Goal: Task Accomplishment & Management: Manage account settings

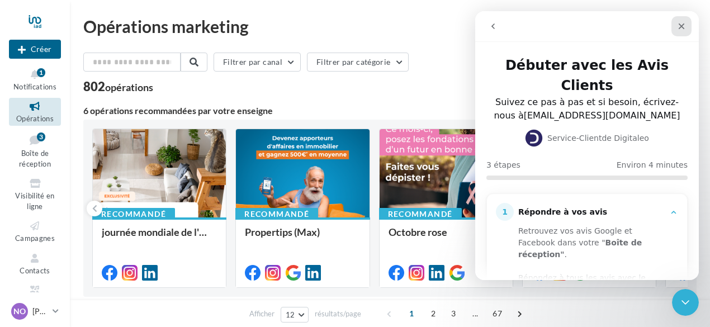
click at [680, 29] on icon "Fermer" at bounding box center [681, 26] width 9 height 9
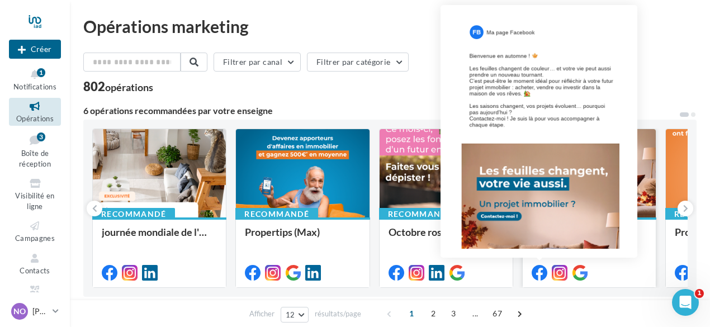
click at [539, 270] on icon at bounding box center [540, 273] width 16 height 16
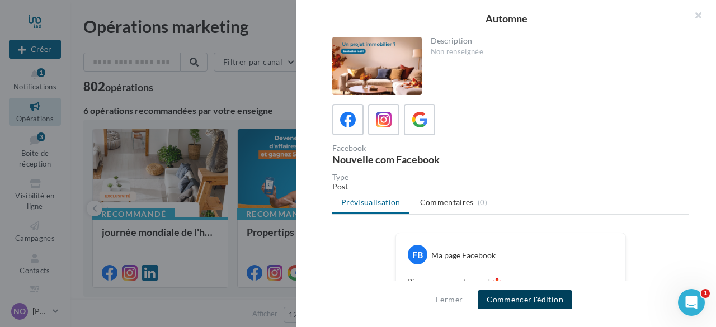
click at [534, 295] on button "Commencer l'édition" at bounding box center [525, 299] width 95 height 19
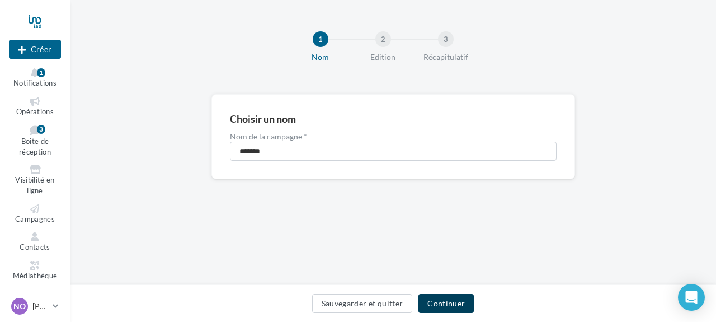
click at [433, 295] on button "Continuer" at bounding box center [445, 303] width 55 height 19
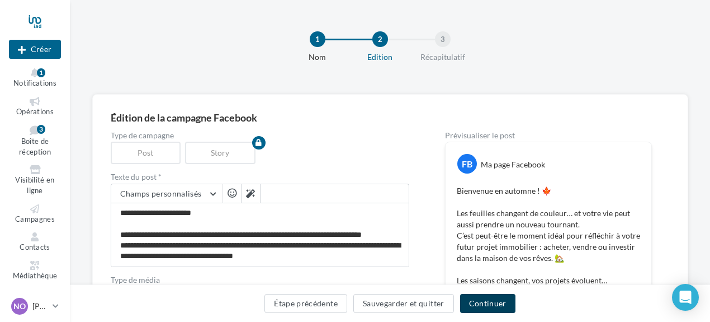
click at [480, 298] on button "Continuer" at bounding box center [487, 303] width 55 height 19
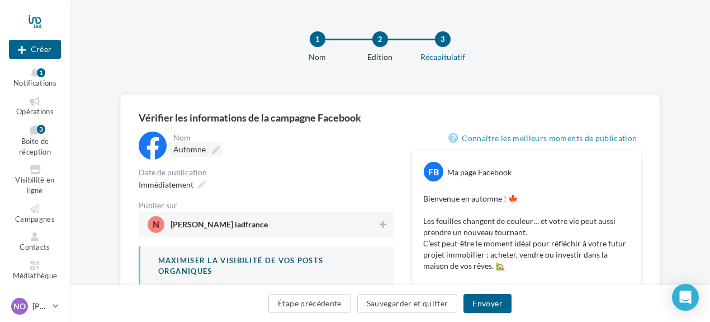
click at [184, 155] on label "Automne" at bounding box center [195, 150] width 53 height 16
click at [184, 155] on input "*******" at bounding box center [222, 151] width 98 height 19
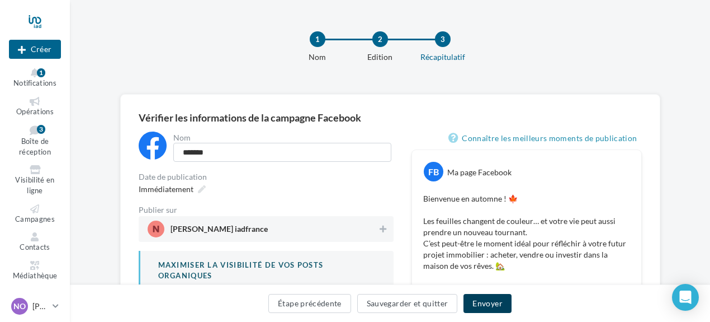
click at [485, 304] on button "Envoyer" at bounding box center [488, 303] width 48 height 19
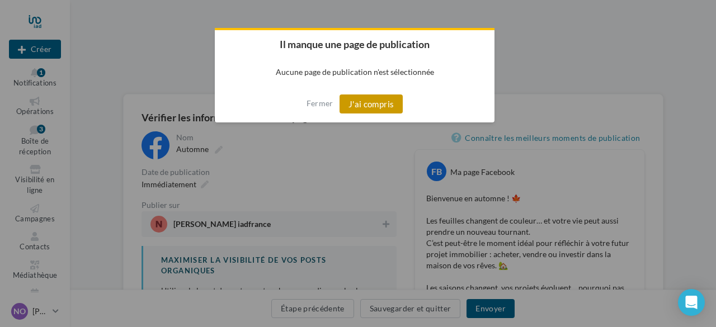
click at [381, 101] on button "J'ai compris" at bounding box center [371, 104] width 64 height 19
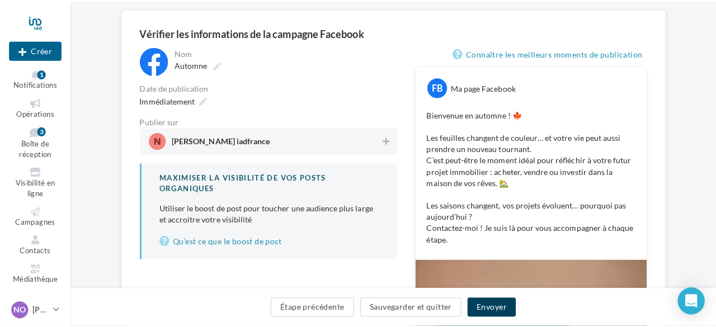
scroll to position [77, 0]
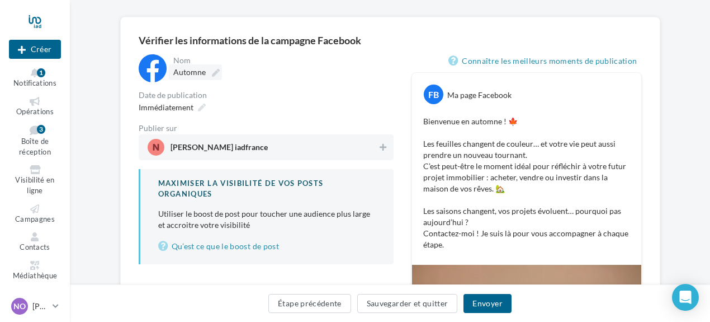
click at [202, 74] on span "Automne" at bounding box center [189, 72] width 32 height 10
click at [202, 74] on input "*******" at bounding box center [222, 73] width 98 height 19
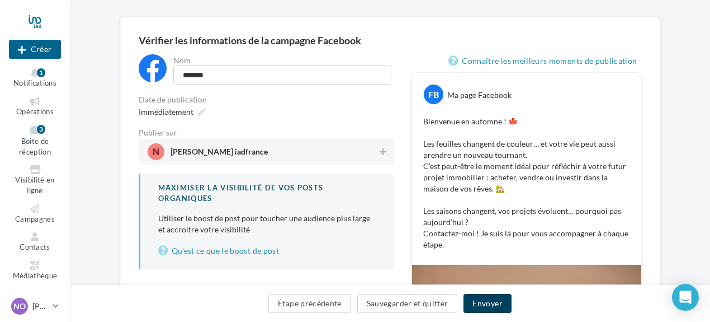
click at [475, 306] on button "Envoyer" at bounding box center [488, 303] width 48 height 19
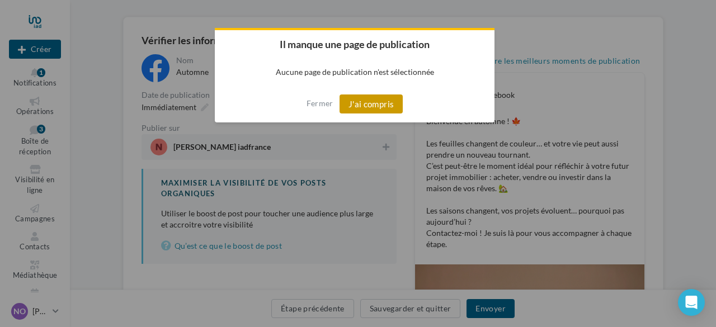
click at [379, 109] on button "J'ai compris" at bounding box center [371, 104] width 64 height 19
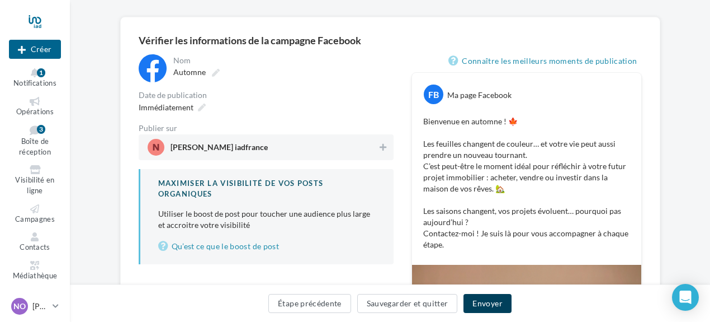
click at [475, 299] on button "Envoyer" at bounding box center [488, 303] width 48 height 19
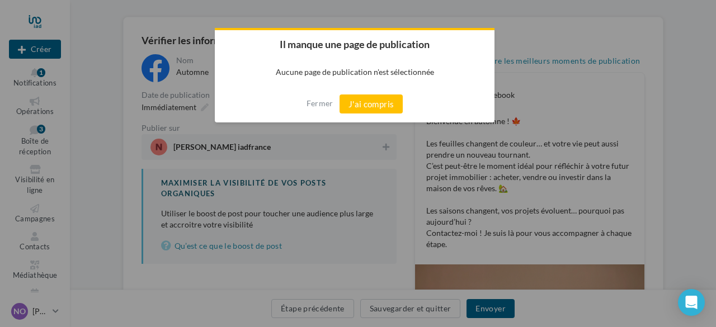
click at [366, 156] on div at bounding box center [358, 163] width 716 height 327
click at [378, 102] on button "J'ai compris" at bounding box center [371, 104] width 64 height 19
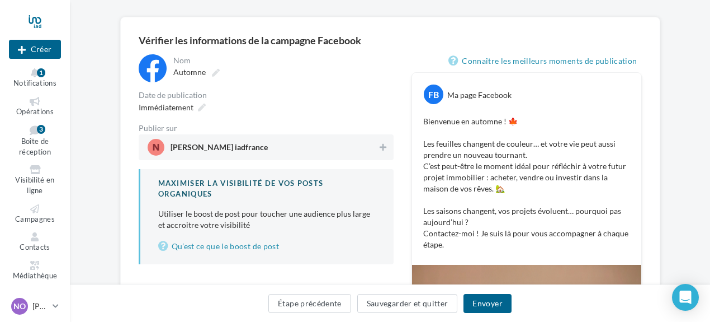
click at [282, 147] on span "Nathalie Opsomer iadfrance" at bounding box center [263, 147] width 230 height 17
click at [478, 299] on button "Envoyer" at bounding box center [488, 303] width 48 height 19
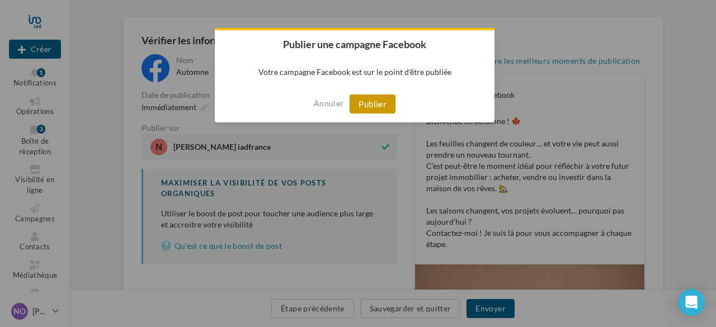
click at [364, 100] on button "Publier" at bounding box center [373, 104] width 46 height 19
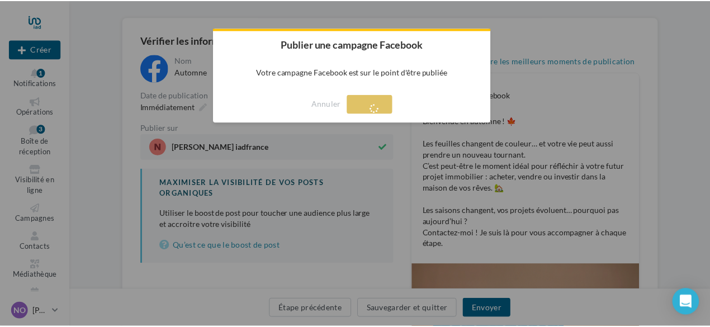
scroll to position [18, 0]
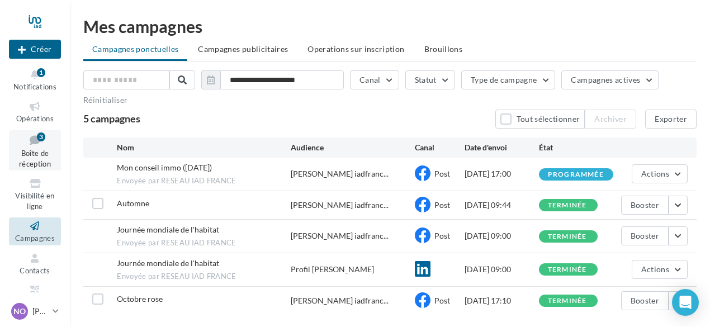
click at [37, 146] on icon at bounding box center [34, 140] width 45 height 15
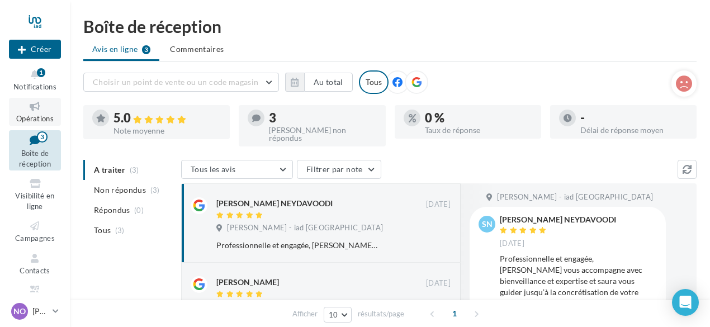
click at [37, 106] on icon at bounding box center [34, 106] width 45 height 13
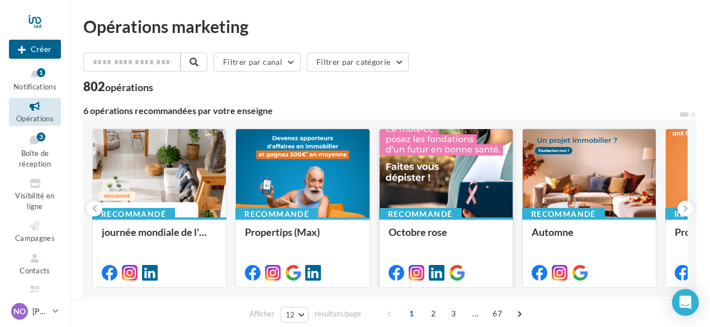
click at [481, 166] on div at bounding box center [446, 173] width 133 height 89
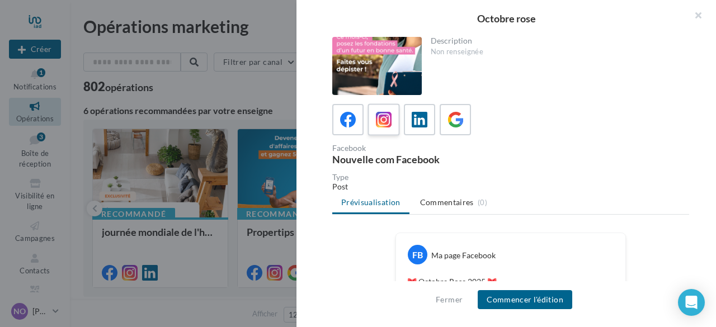
click at [385, 118] on icon at bounding box center [384, 120] width 16 height 16
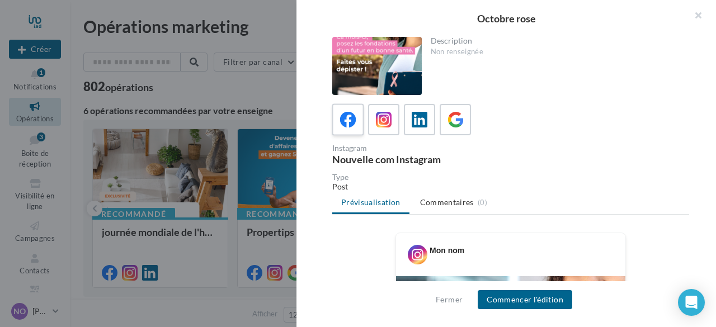
click at [353, 119] on icon at bounding box center [348, 120] width 16 height 16
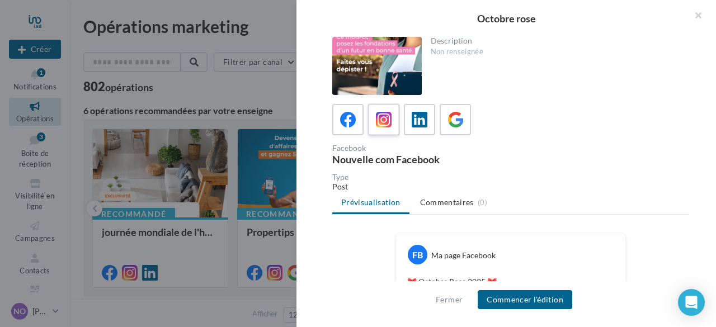
click at [378, 119] on icon at bounding box center [384, 120] width 16 height 16
click at [383, 119] on icon at bounding box center [384, 120] width 16 height 16
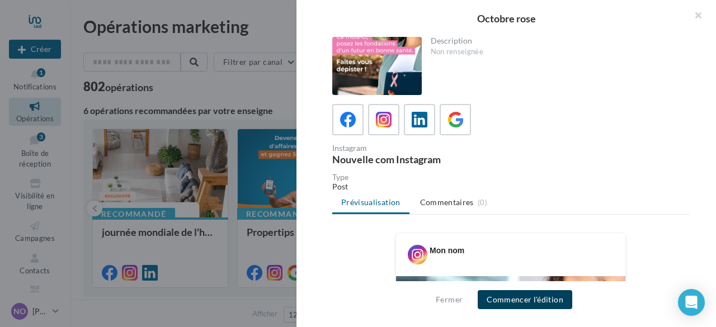
click at [557, 298] on button "Commencer l'édition" at bounding box center [525, 299] width 95 height 19
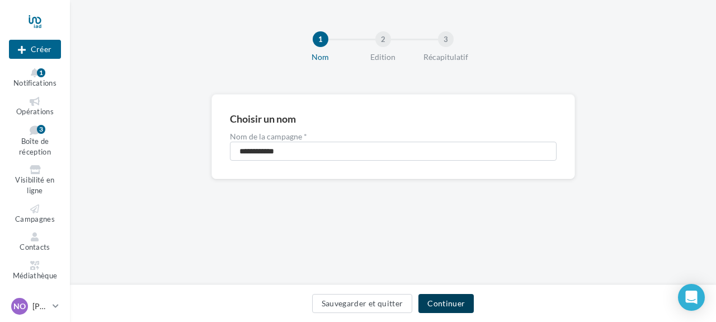
click at [438, 301] on button "Continuer" at bounding box center [445, 303] width 55 height 19
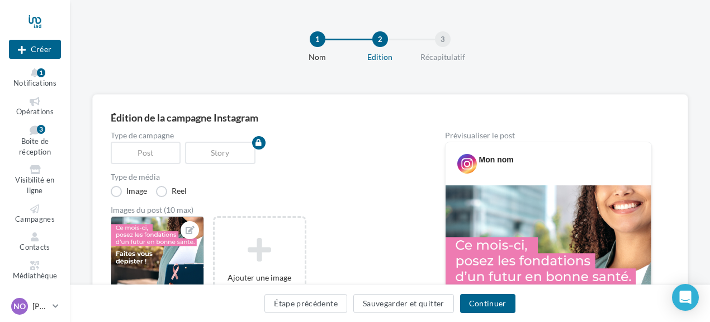
click at [511, 162] on div "Mon nom" at bounding box center [496, 159] width 35 height 11
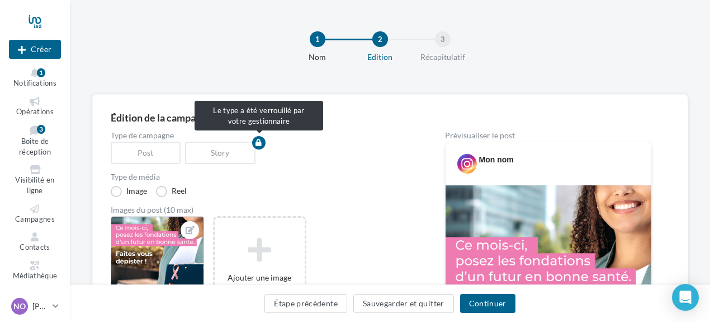
click at [214, 157] on div "Story" at bounding box center [222, 153] width 75 height 22
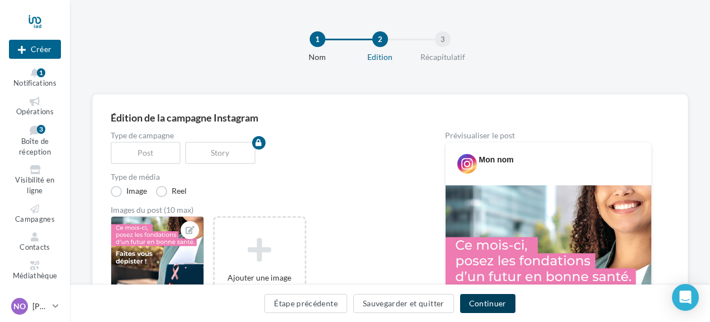
click at [472, 298] on button "Continuer" at bounding box center [487, 303] width 55 height 19
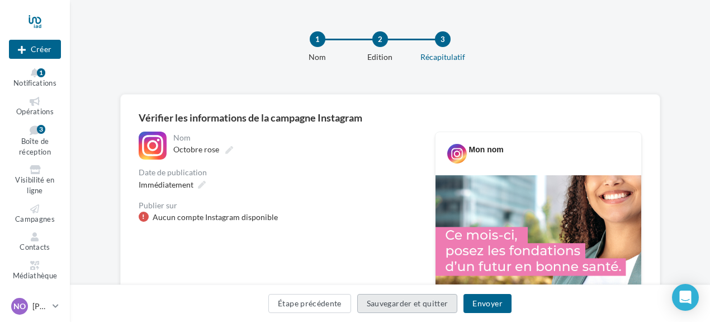
click at [375, 296] on button "Sauvegarder et quitter" at bounding box center [407, 303] width 101 height 19
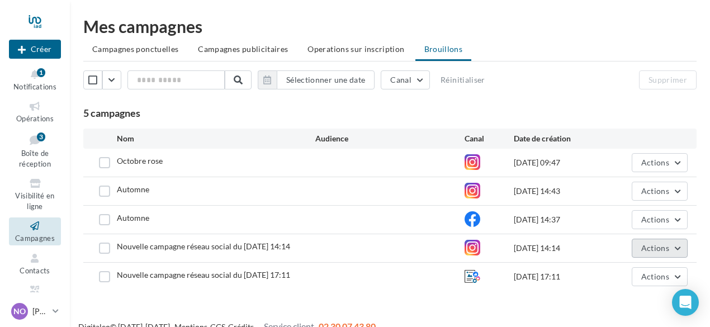
click at [678, 246] on button "Actions" at bounding box center [660, 248] width 56 height 19
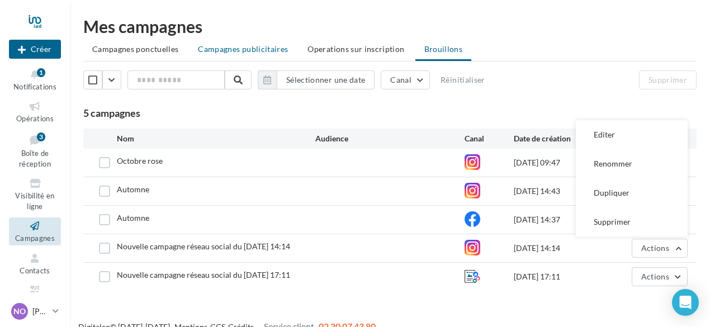
click at [229, 49] on span "Campagnes publicitaires" at bounding box center [243, 49] width 90 height 10
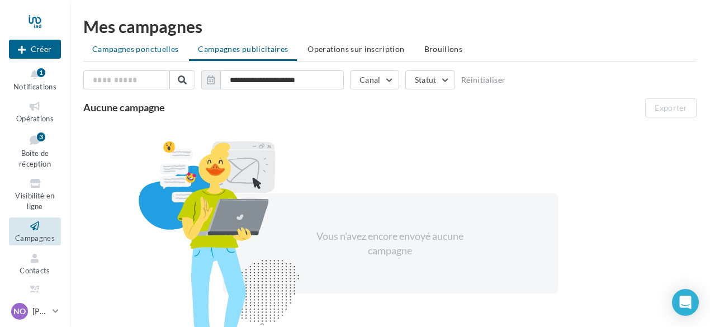
click at [156, 46] on span "Campagnes ponctuelles" at bounding box center [135, 49] width 86 height 10
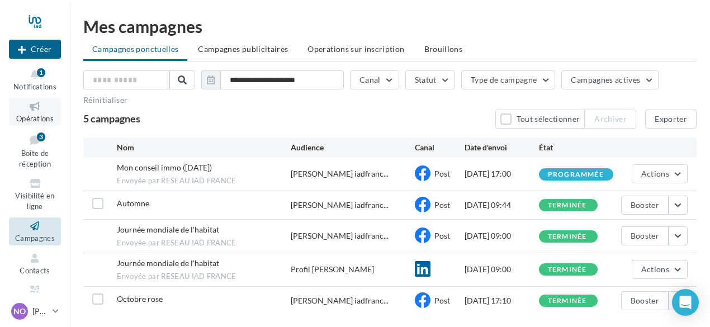
click at [37, 108] on icon at bounding box center [34, 106] width 45 height 13
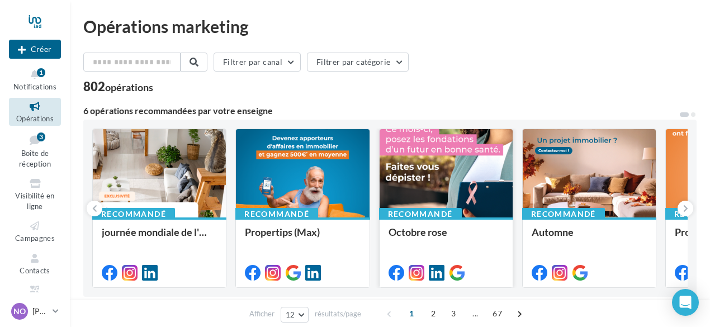
click at [440, 172] on div at bounding box center [446, 173] width 133 height 89
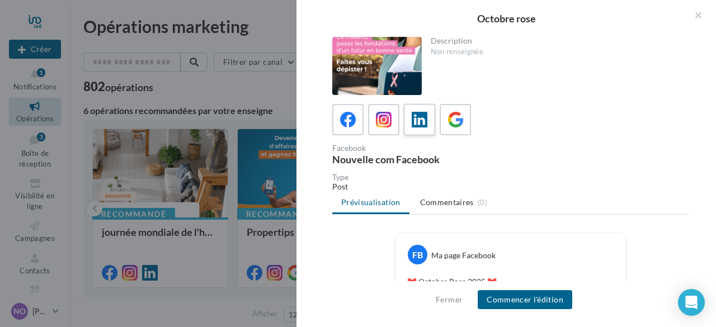
click at [422, 119] on icon at bounding box center [420, 120] width 16 height 16
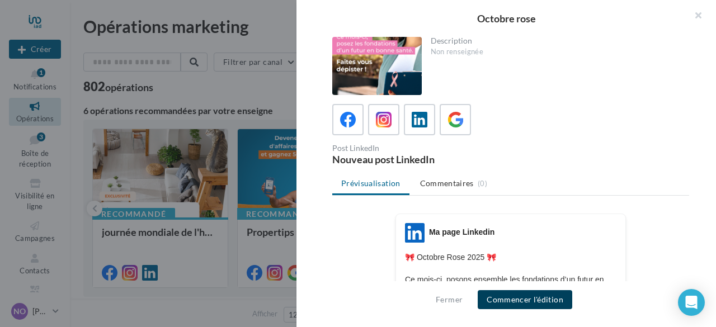
click at [511, 299] on button "Commencer l'édition" at bounding box center [525, 299] width 95 height 19
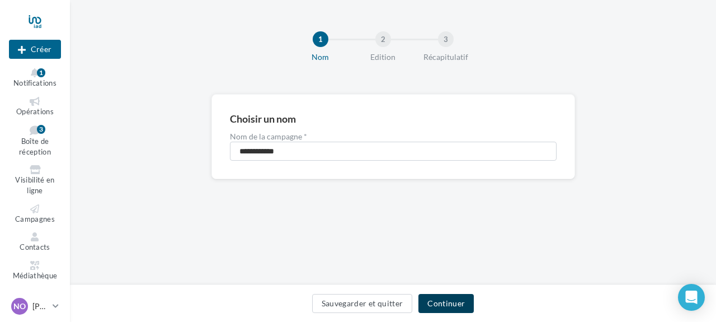
click at [450, 304] on button "Continuer" at bounding box center [445, 303] width 55 height 19
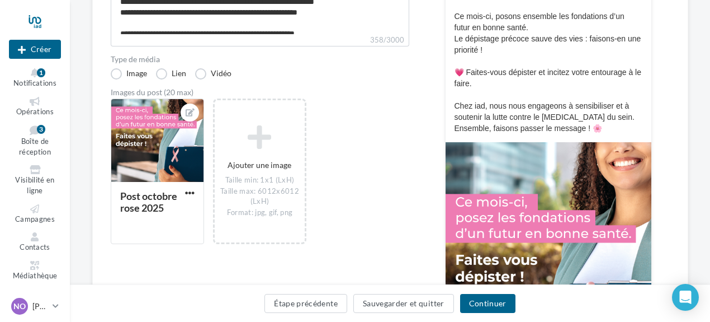
scroll to position [189, 0]
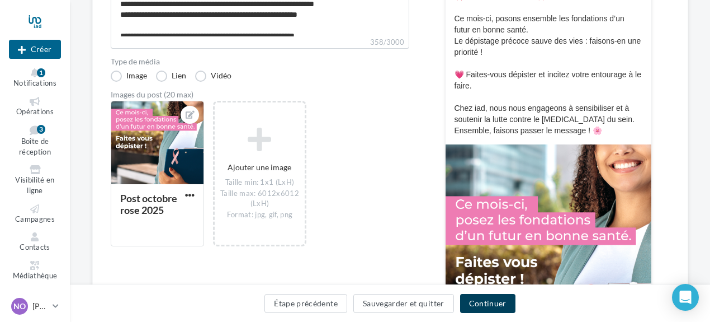
click at [499, 299] on button "Continuer" at bounding box center [487, 303] width 55 height 19
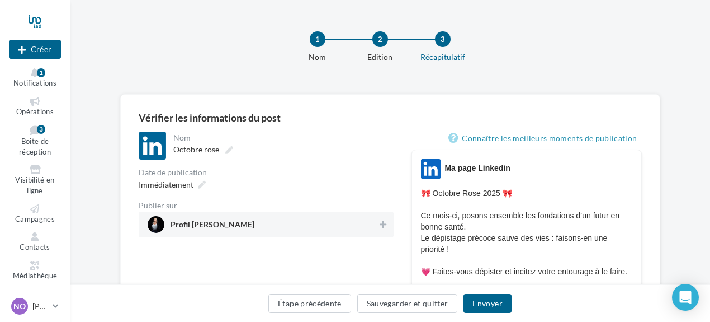
click at [271, 224] on span "Profil Nathalie OPSOMER" at bounding box center [263, 224] width 230 height 17
click at [481, 300] on button "Envoyer" at bounding box center [488, 303] width 48 height 19
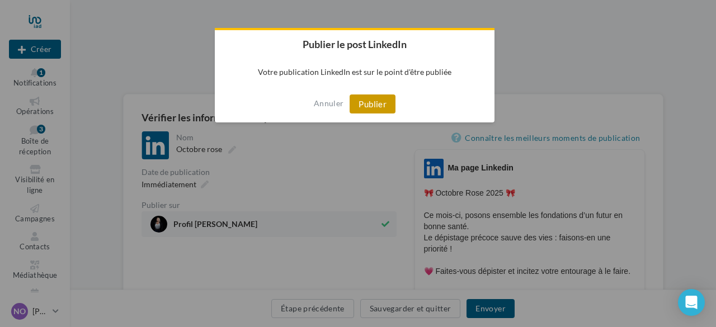
click at [367, 102] on button "Publier" at bounding box center [373, 104] width 46 height 19
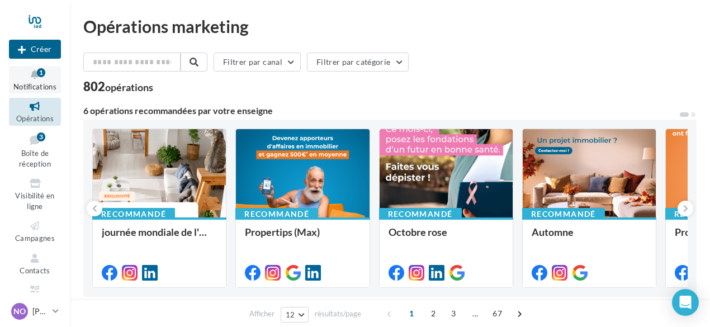
click at [36, 79] on icon at bounding box center [34, 74] width 45 height 13
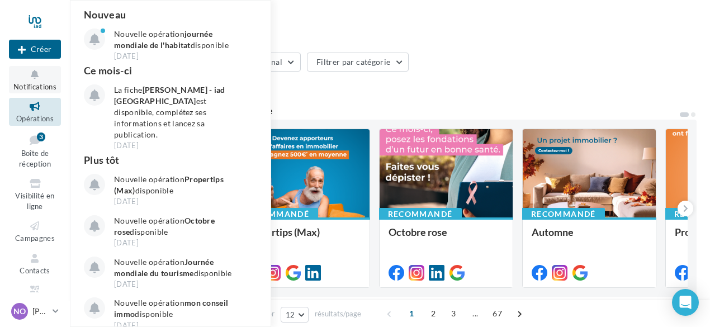
click at [36, 79] on icon at bounding box center [34, 74] width 45 height 13
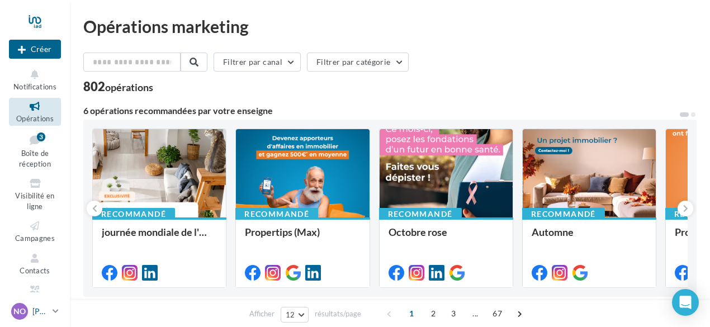
click at [56, 310] on icon at bounding box center [56, 312] width 6 height 10
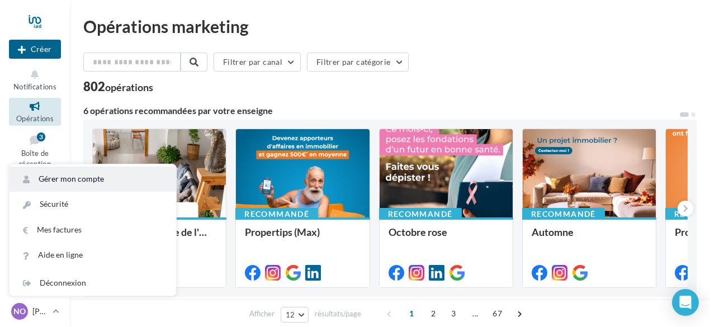
click at [79, 178] on link "Gérer mon compte" at bounding box center [93, 179] width 167 height 25
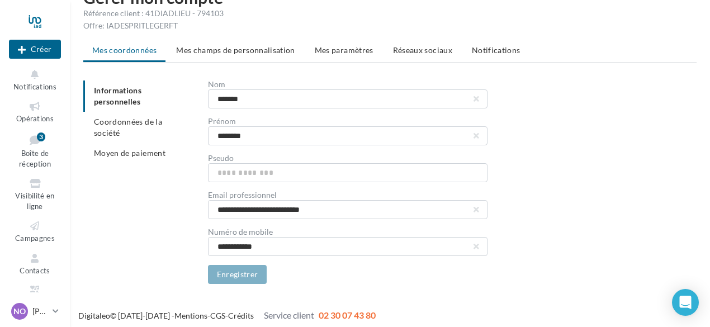
scroll to position [34, 0]
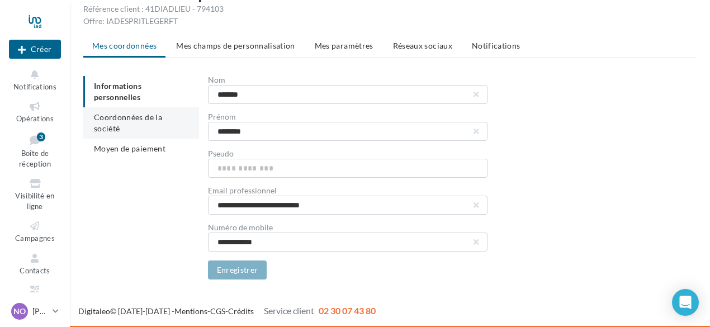
click at [162, 114] on span "Coordonnées de la société" at bounding box center [128, 122] width 68 height 21
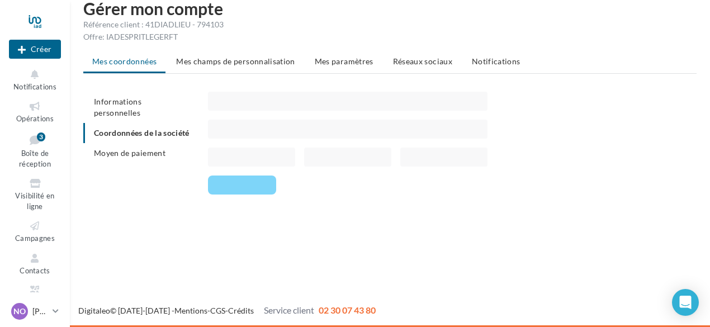
scroll to position [34, 0]
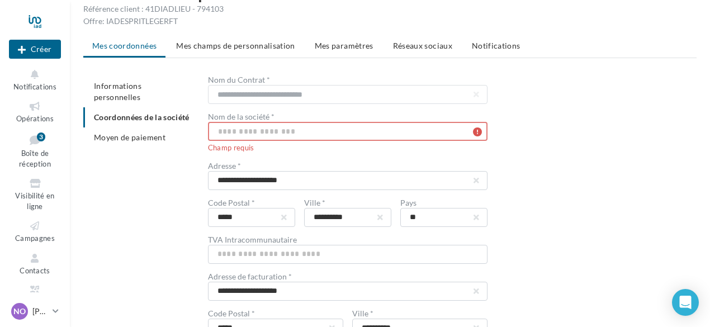
click at [225, 129] on input "text" at bounding box center [348, 131] width 280 height 19
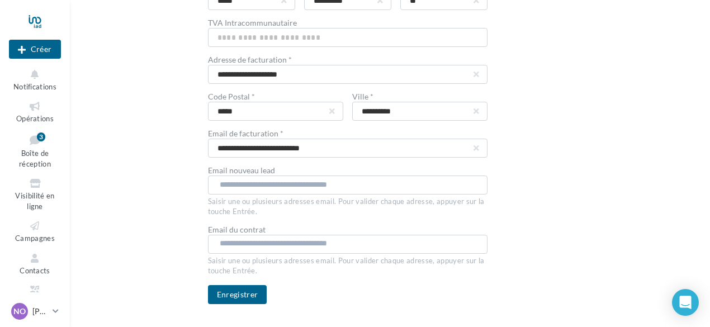
scroll to position [239, 0]
type input "***"
click at [242, 291] on button "Enregistrer" at bounding box center [237, 294] width 59 height 19
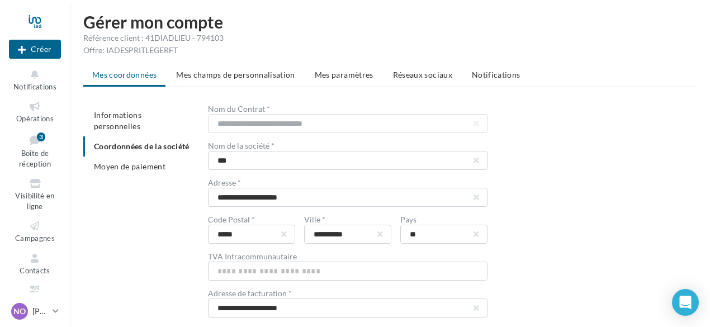
scroll to position [0, 0]
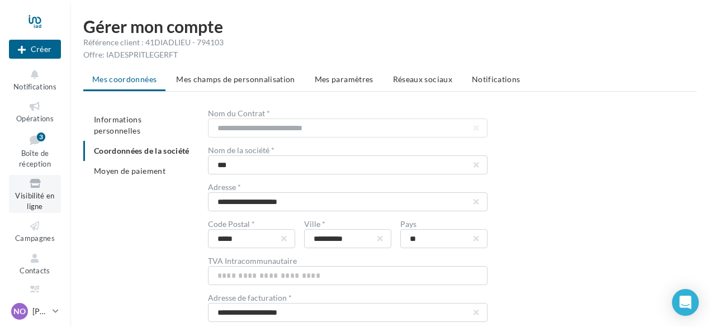
click at [35, 184] on icon at bounding box center [34, 183] width 45 height 13
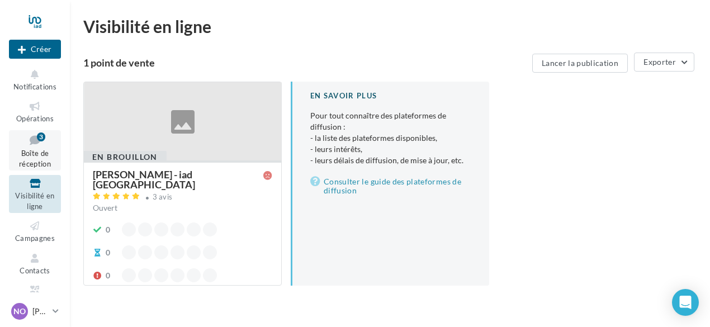
click at [34, 139] on icon at bounding box center [34, 140] width 45 height 15
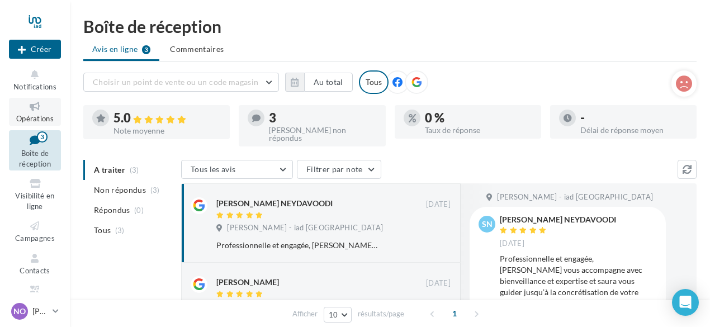
click at [31, 115] on span "Opérations" at bounding box center [34, 118] width 37 height 9
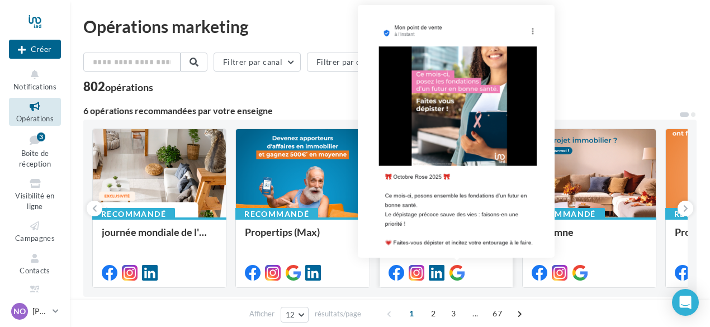
click at [454, 272] on icon at bounding box center [457, 273] width 16 height 16
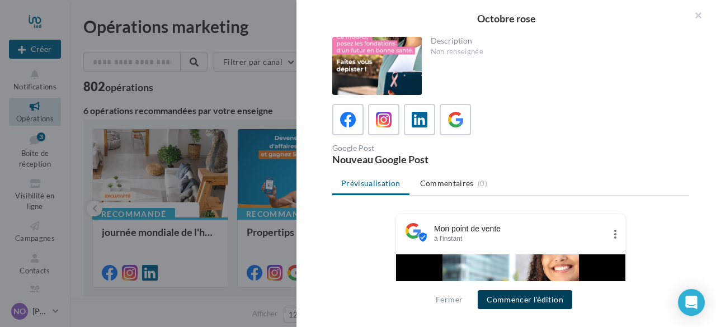
click at [493, 296] on button "Commencer l'édition" at bounding box center [525, 299] width 95 height 19
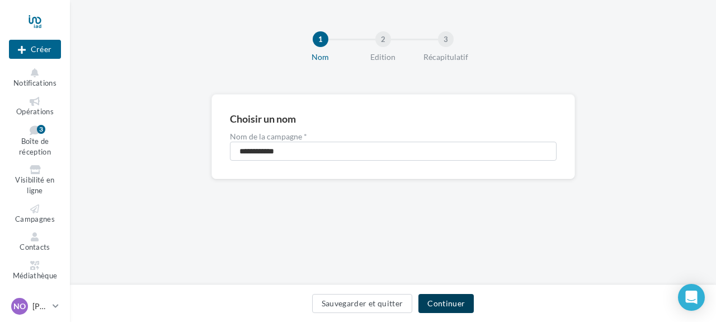
click at [440, 304] on button "Continuer" at bounding box center [445, 303] width 55 height 19
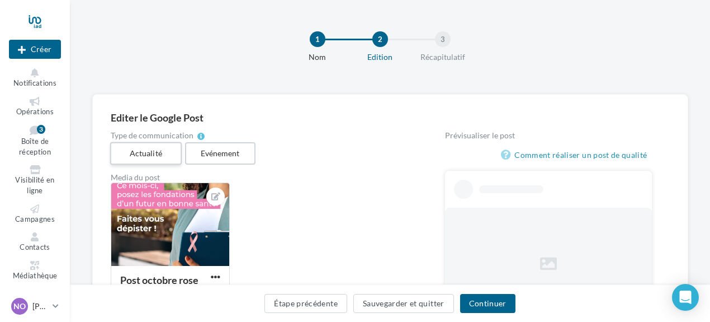
click at [154, 152] on label "Actualité" at bounding box center [146, 153] width 72 height 23
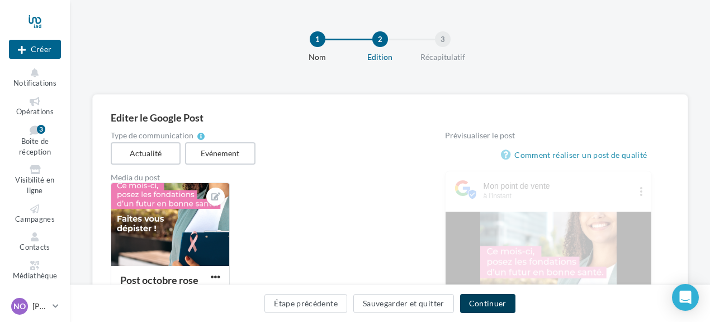
click at [480, 303] on button "Continuer" at bounding box center [487, 303] width 55 height 19
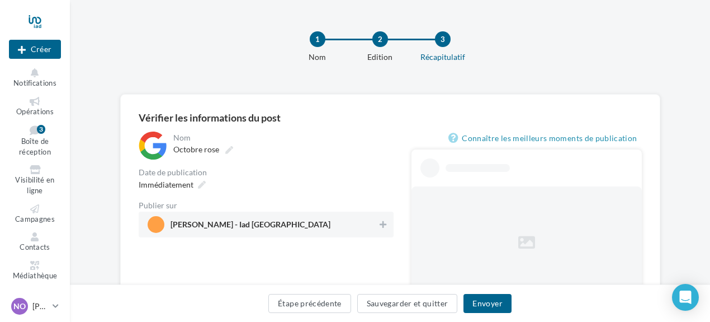
click at [320, 224] on span "Nathalie OPSOMER - Iad France" at bounding box center [263, 224] width 230 height 17
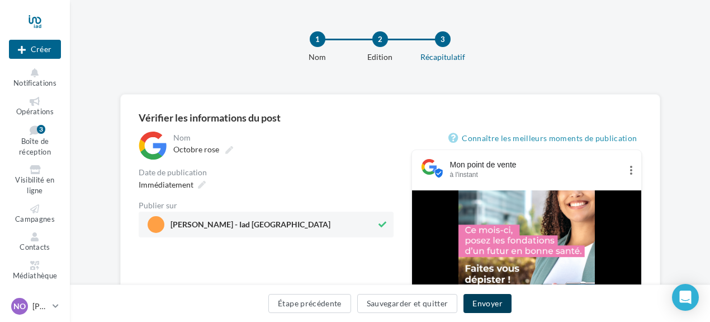
click at [480, 304] on button "Envoyer" at bounding box center [488, 303] width 48 height 19
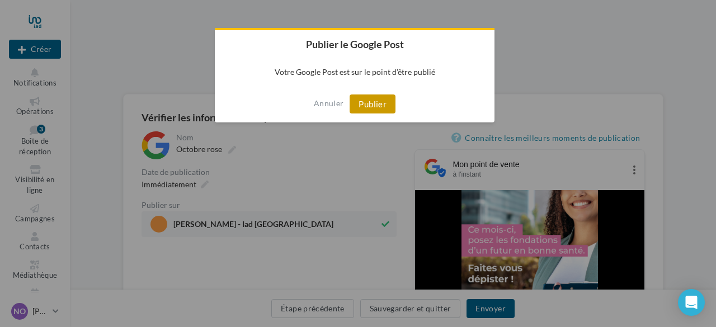
click at [372, 99] on button "Publier" at bounding box center [373, 104] width 46 height 19
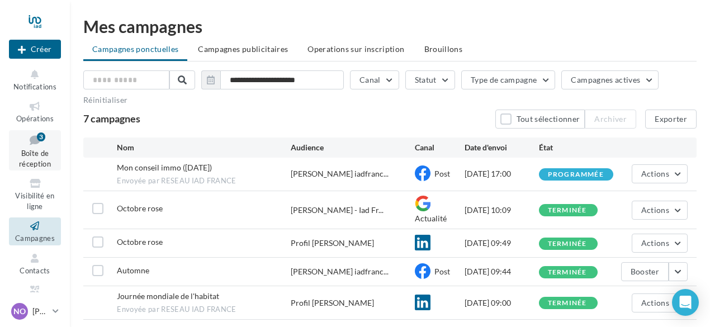
click at [37, 148] on link "Boîte de réception 3" at bounding box center [35, 150] width 52 height 41
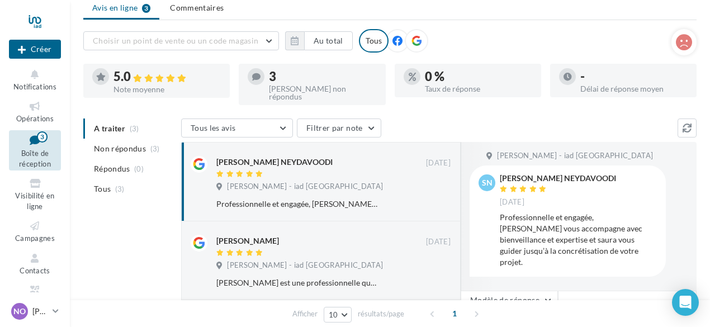
scroll to position [41, 0]
